Goal: Information Seeking & Learning: Learn about a topic

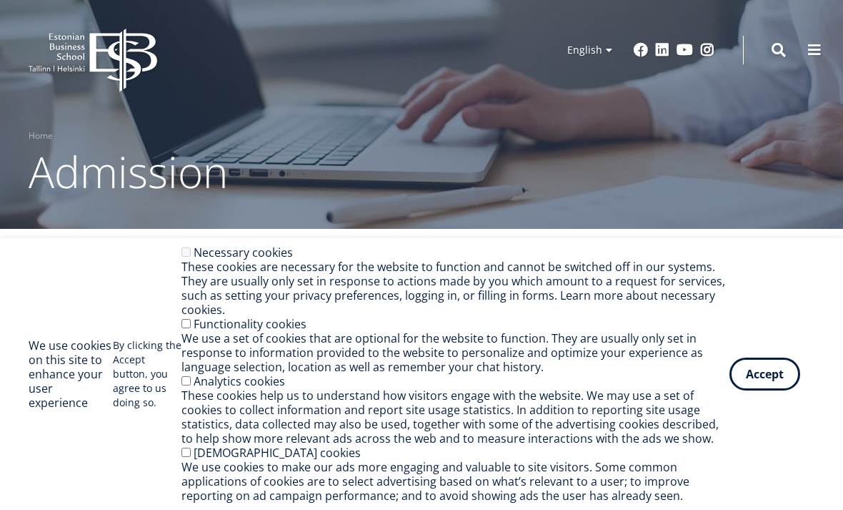
click at [775, 383] on button "Accept" at bounding box center [765, 373] width 71 height 33
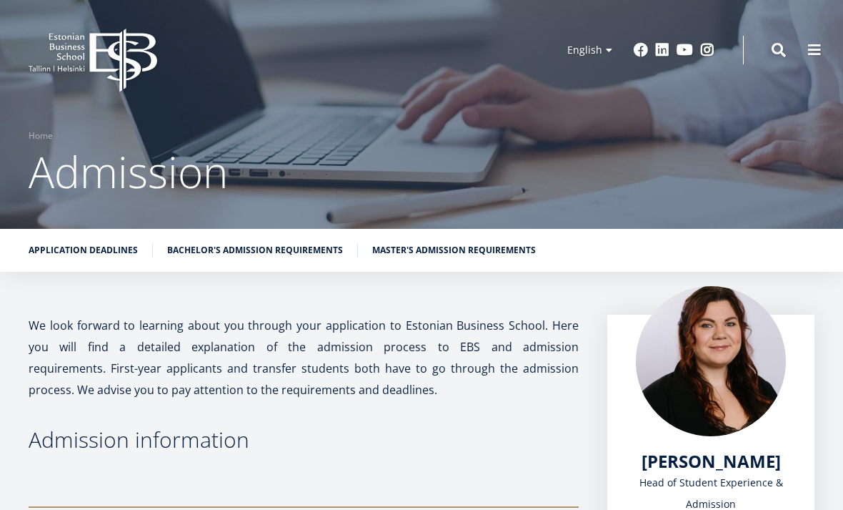
click at [495, 251] on link "Master's admission requirements" at bounding box center [454, 250] width 164 height 14
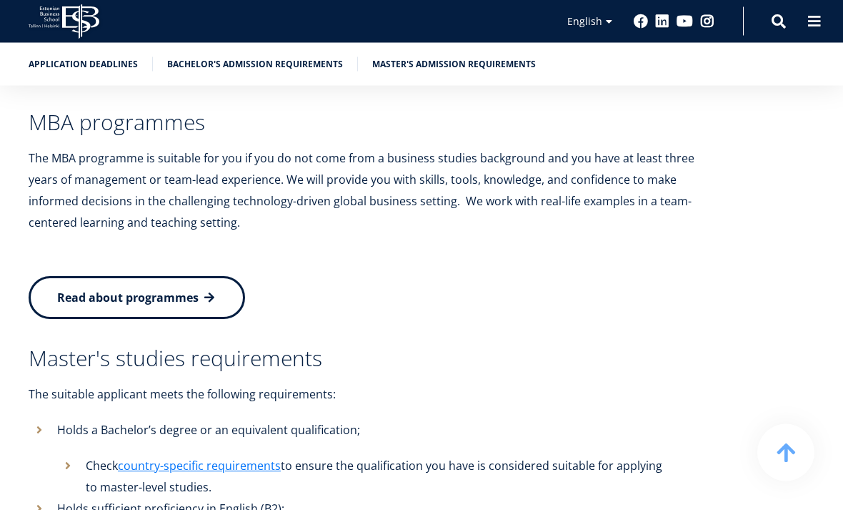
scroll to position [3005, 0]
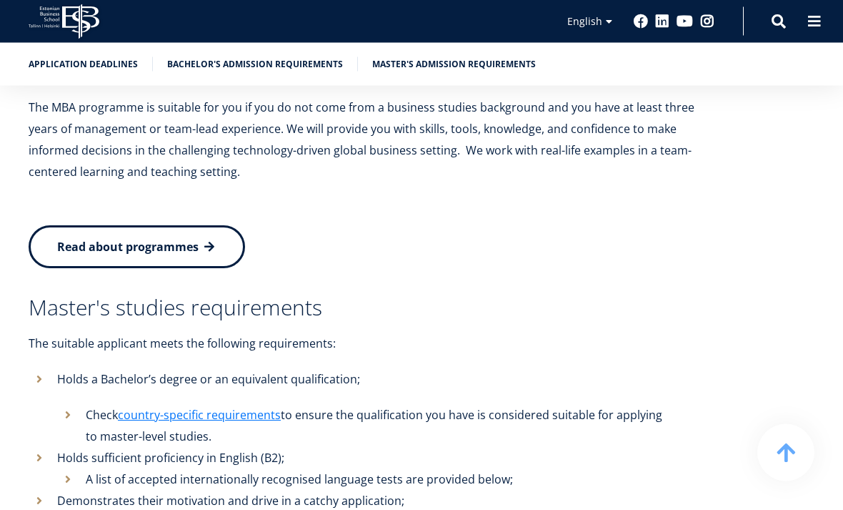
click at [272, 405] on link "country-specific requirements" at bounding box center [199, 415] width 163 height 21
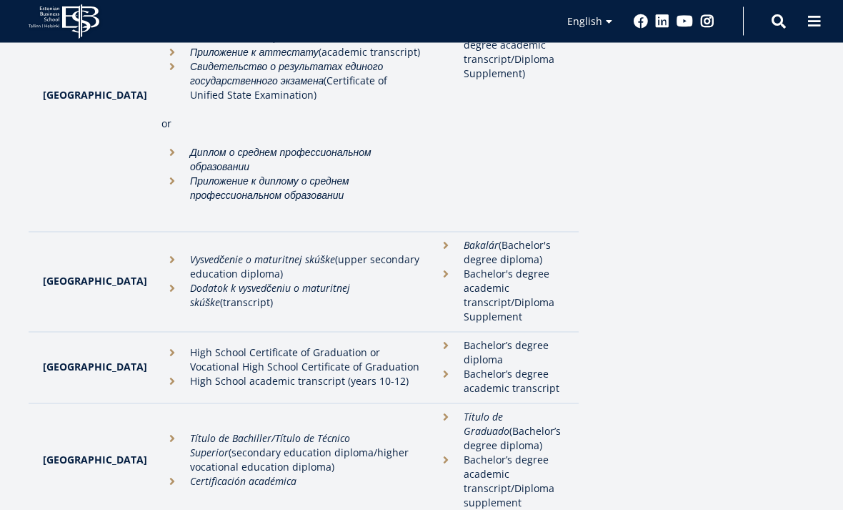
scroll to position [4386, 0]
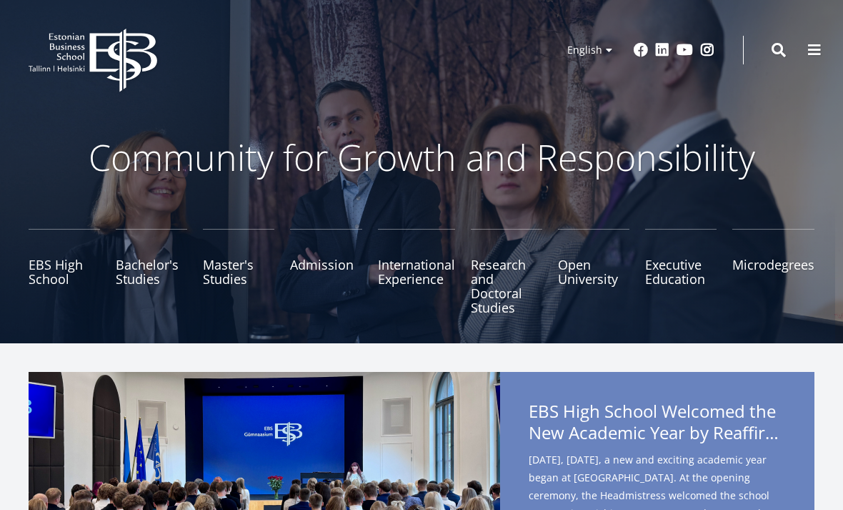
click at [232, 275] on link "Master's Studies" at bounding box center [238, 272] width 71 height 86
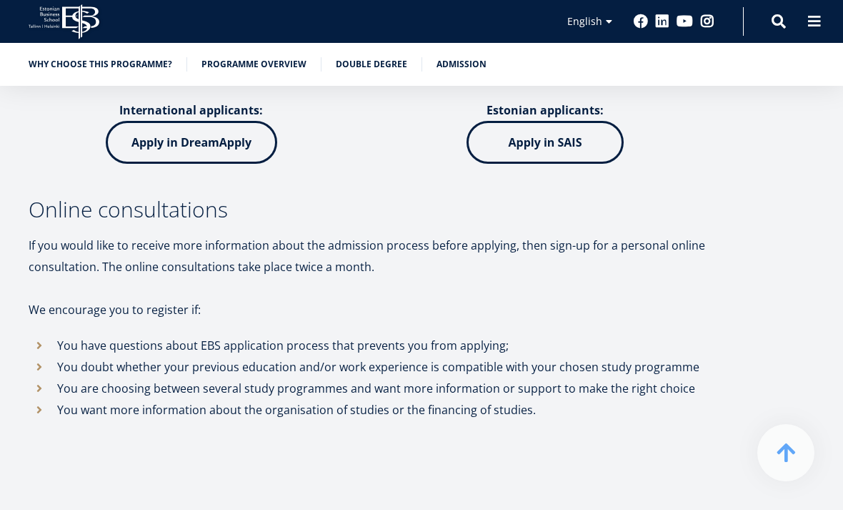
scroll to position [4945, 0]
